Goal: Transaction & Acquisition: Purchase product/service

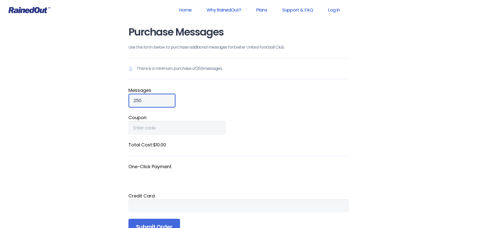
click at [152, 100] on input "250" at bounding box center [151, 101] width 47 height 14
drag, startPoint x: 152, startPoint y: 100, endPoint x: 122, endPoint y: 101, distance: 29.8
click at [122, 101] on div "Purchase Messages Use the form below to purchase additional messages for Exeter…" at bounding box center [238, 138] width 240 height 276
click at [260, 99] on fieldset "Message s 1000" at bounding box center [238, 97] width 220 height 21
click at [153, 102] on input "1000" at bounding box center [151, 101] width 47 height 14
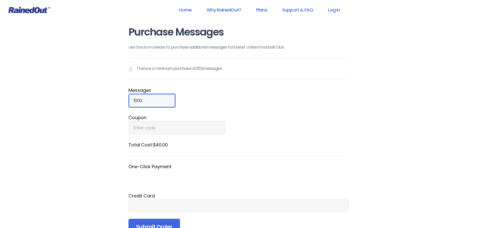
drag, startPoint x: 153, startPoint y: 102, endPoint x: 110, endPoint y: 101, distance: 42.5
click at [110, 101] on div "Home Why RainedOut? Plans Support & FAQ Log In Purchase Messages Use the form b…" at bounding box center [238, 190] width 477 height 380
type input "2000"
click at [217, 105] on fieldset "Message s 2000" at bounding box center [238, 97] width 220 height 21
click at [154, 223] on input "Submit Order" at bounding box center [154, 227] width 52 height 17
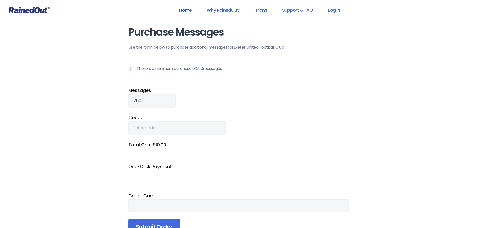
click at [183, 9] on link "Home" at bounding box center [185, 9] width 26 height 11
